Goal: Task Accomplishment & Management: Manage account settings

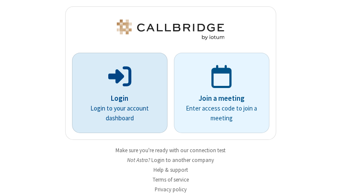
click at [116, 98] on p "Login" at bounding box center [120, 98] width 72 height 11
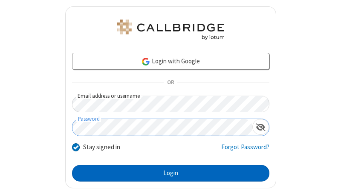
click at [167, 173] on button "Login" at bounding box center [170, 173] width 197 height 17
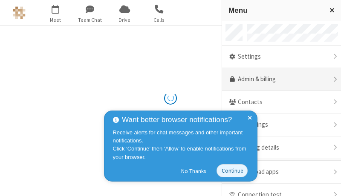
click at [278, 80] on link "Admin & billing" at bounding box center [281, 79] width 119 height 23
